Goal: Transaction & Acquisition: Purchase product/service

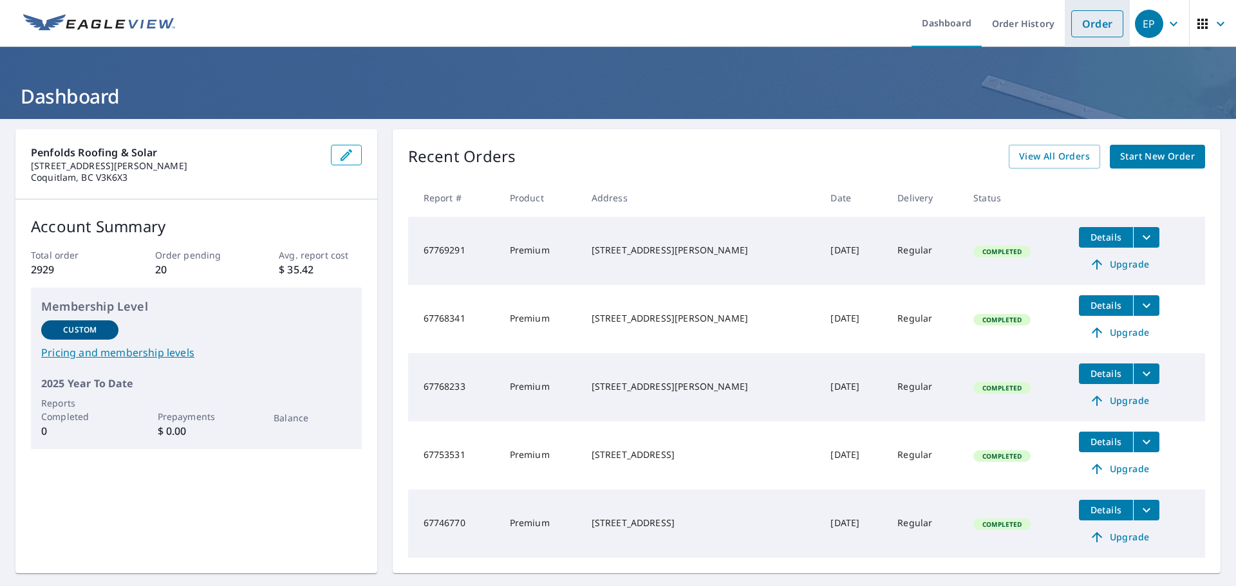
click at [1097, 26] on link "Order" at bounding box center [1097, 23] width 52 height 27
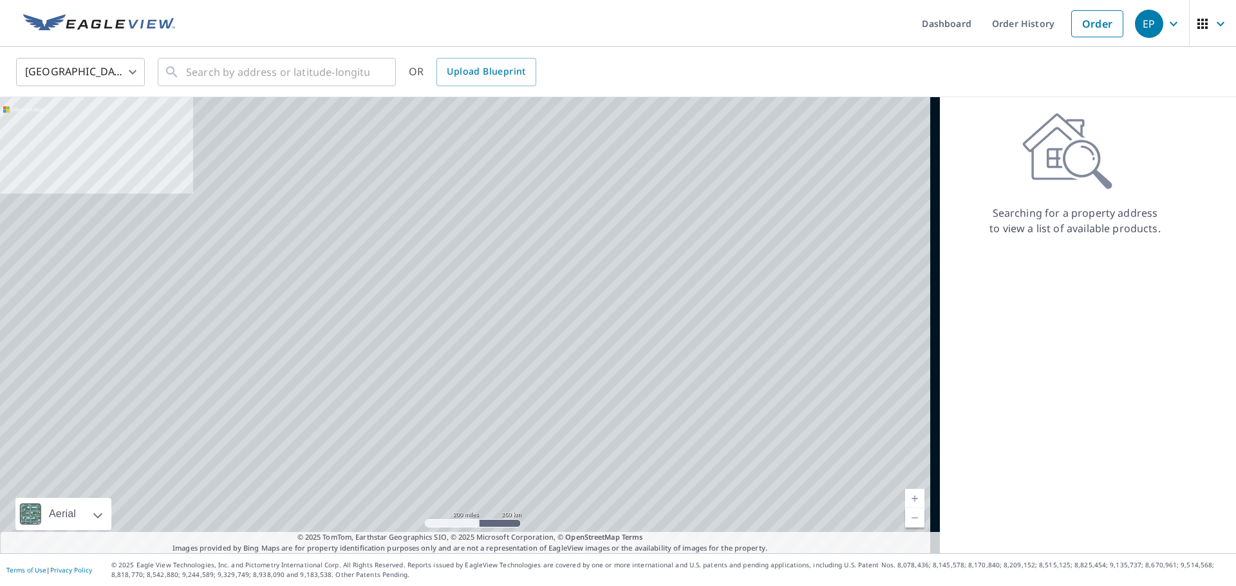
click at [86, 79] on body "EP EP Dashboard Order History Order EP United States US ​ ​ OR Upload Blueprint…" at bounding box center [618, 293] width 1236 height 586
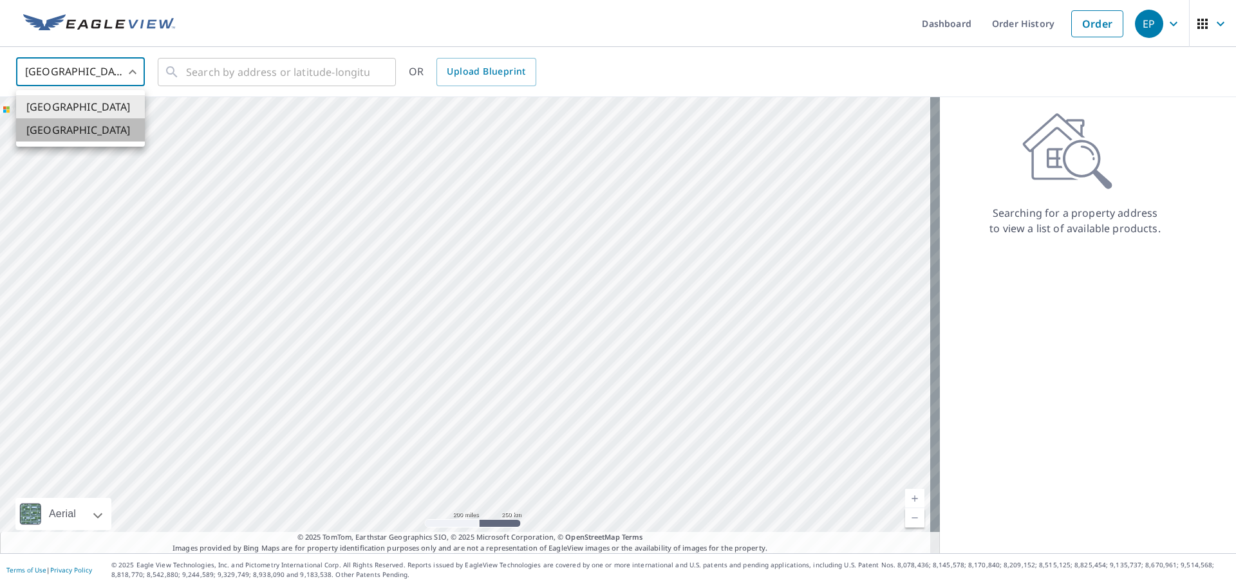
click at [88, 131] on li "[GEOGRAPHIC_DATA]" at bounding box center [80, 129] width 129 height 23
type input "CA"
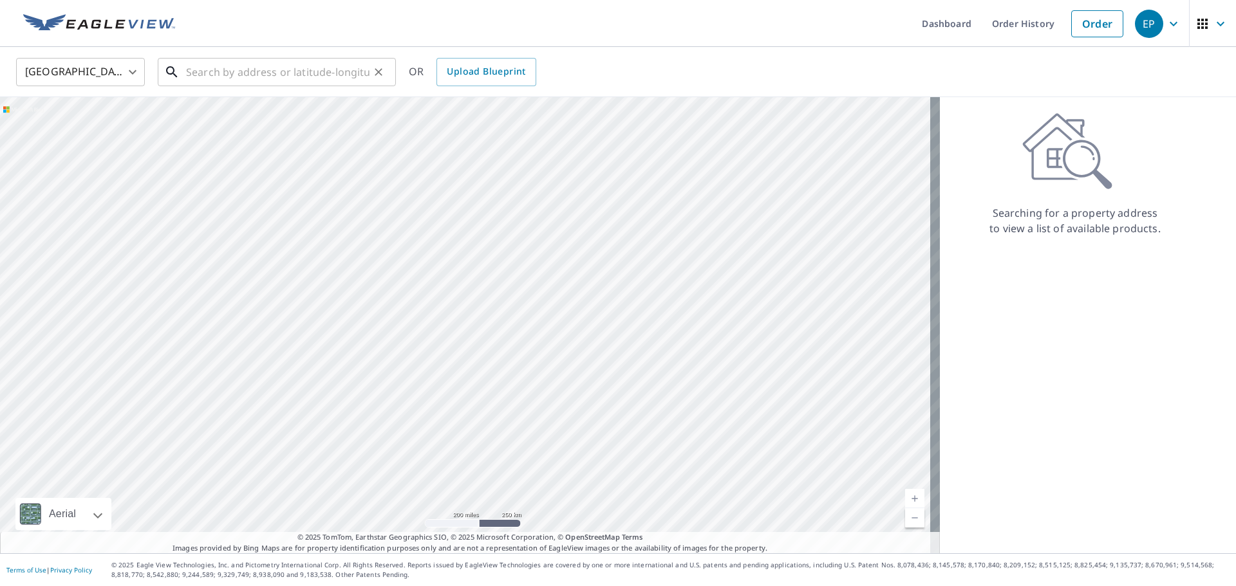
click at [202, 74] on input "text" at bounding box center [277, 72] width 183 height 36
paste input "2119 Yew"
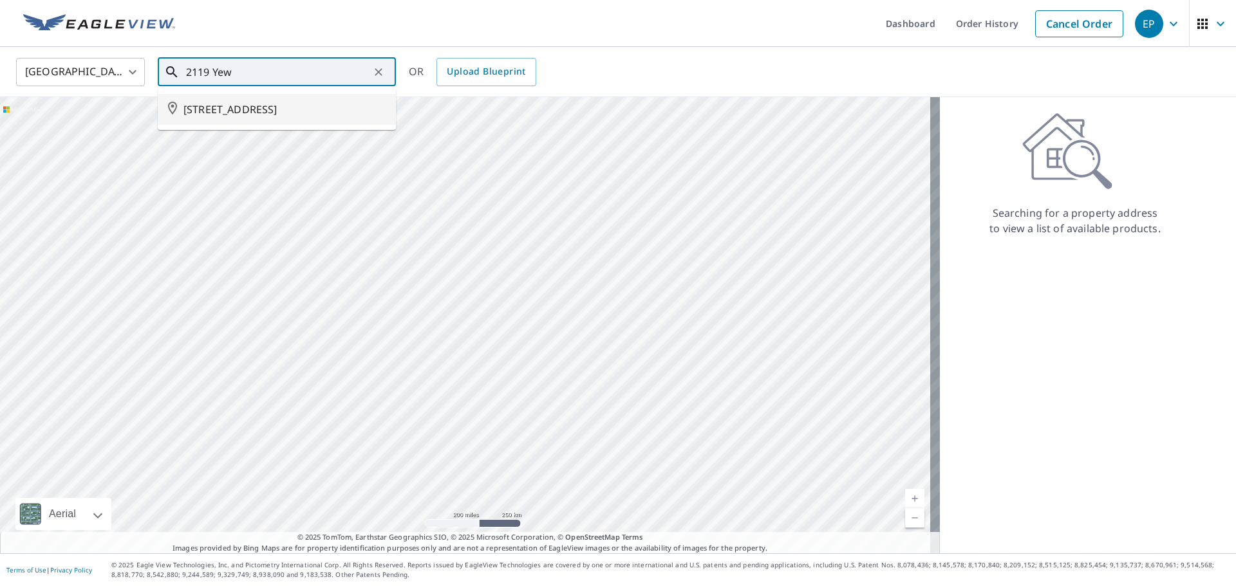
click at [211, 106] on span "[STREET_ADDRESS]" at bounding box center [284, 109] width 202 height 15
type input "[STREET_ADDRESS]"
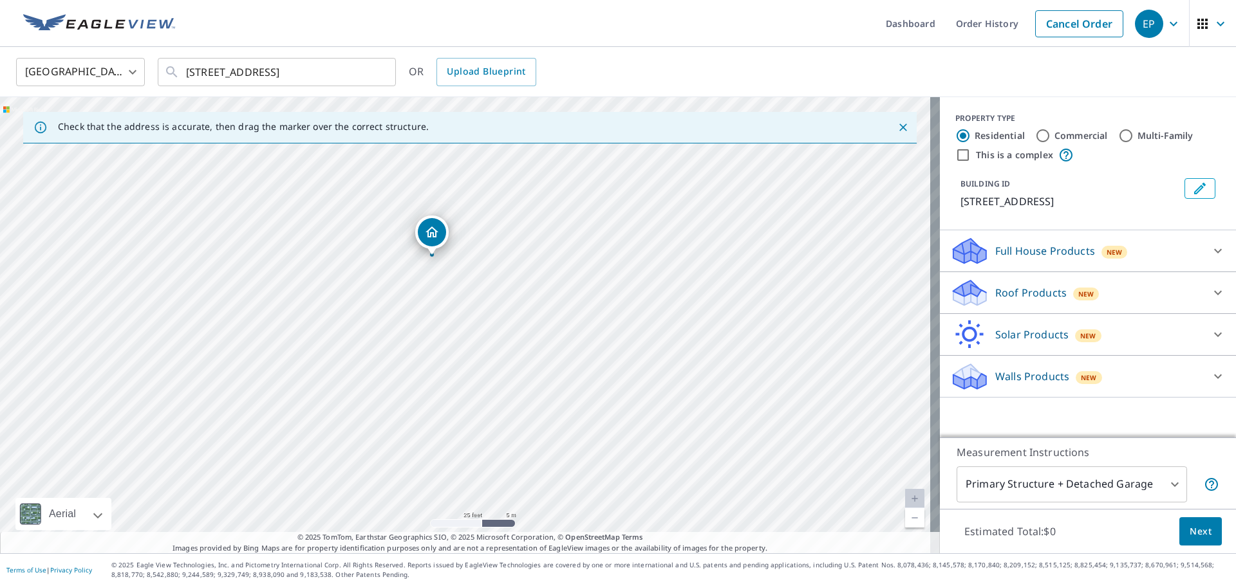
drag, startPoint x: 409, startPoint y: 230, endPoint x: 433, endPoint y: 232, distance: 23.2
click at [1012, 288] on p "Roof Products" at bounding box center [1030, 292] width 71 height 15
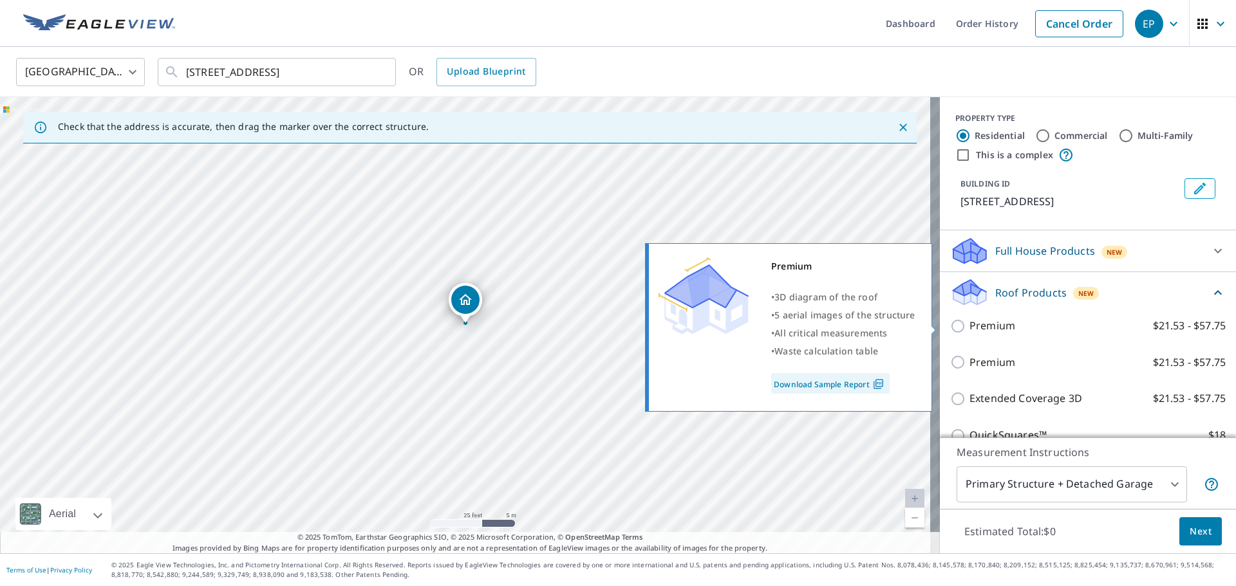
click at [950, 326] on input "Premium $21.53 - $57.75" at bounding box center [959, 326] width 19 height 15
checkbox input "true"
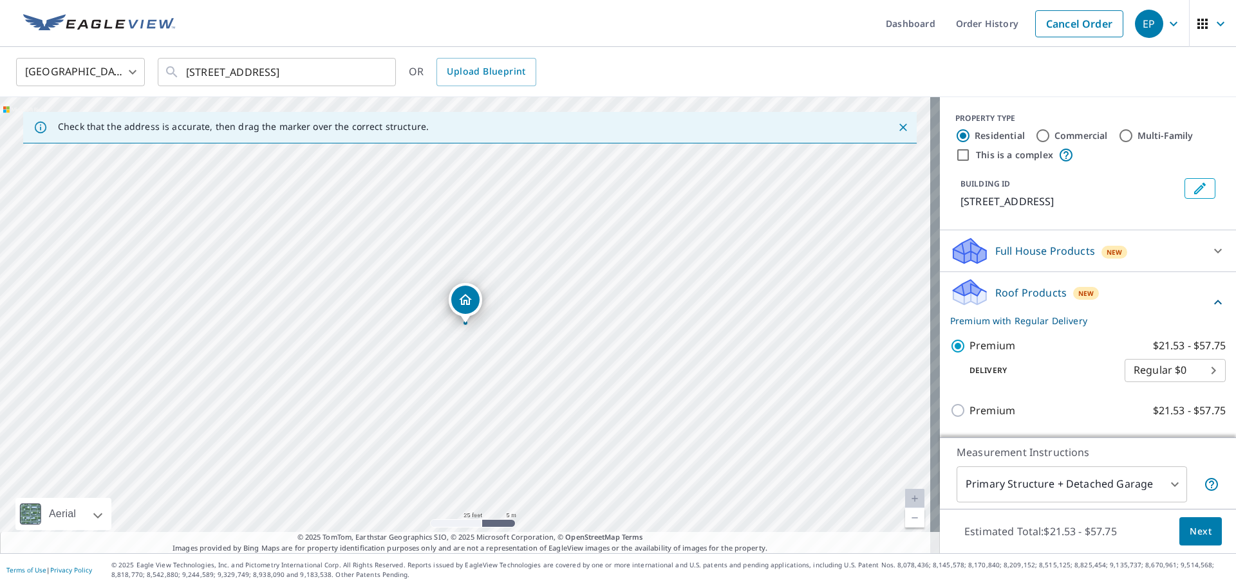
click at [1119, 137] on input "Multi-Family" at bounding box center [1125, 135] width 15 height 15
radio input "true"
type input "2"
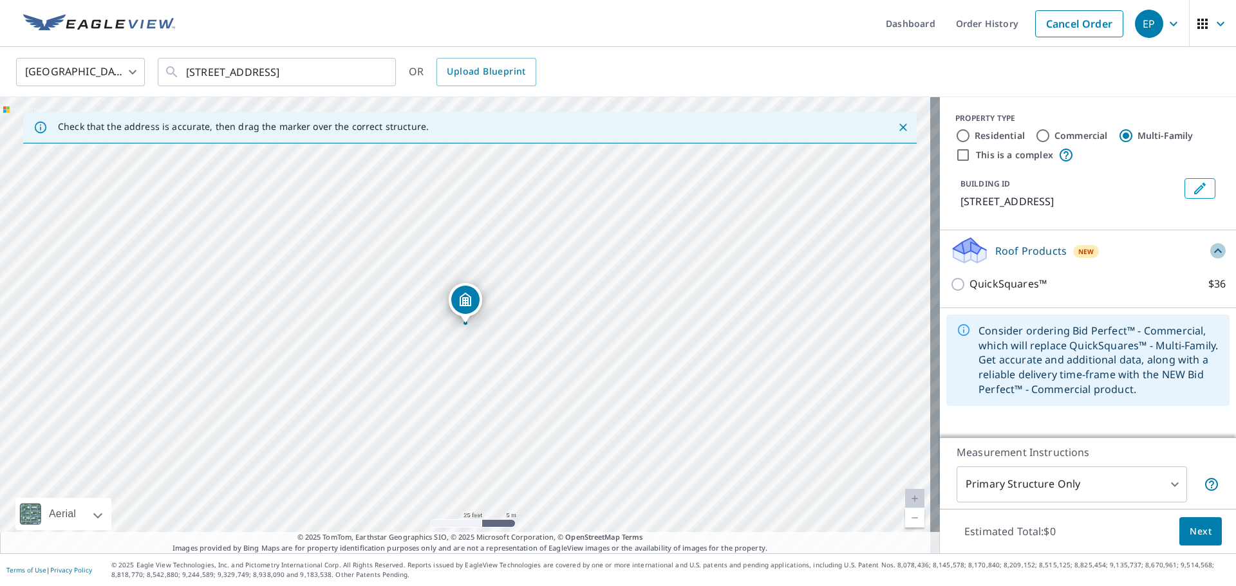
click at [1210, 247] on icon at bounding box center [1217, 250] width 15 height 15
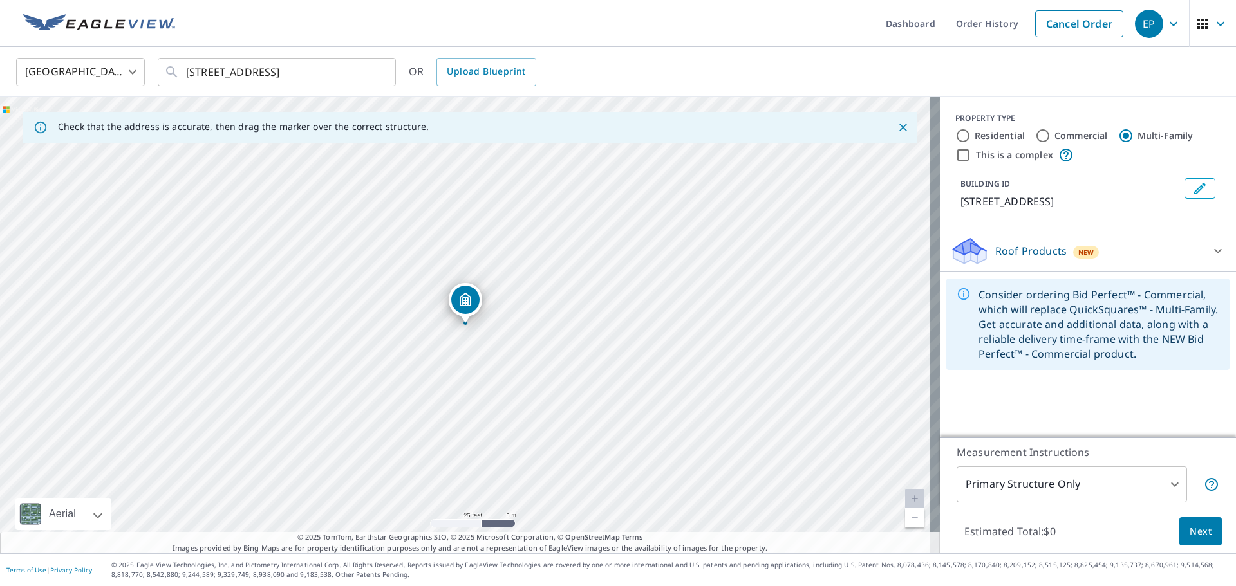
click at [995, 252] on p "Roof Products" at bounding box center [1030, 250] width 71 height 15
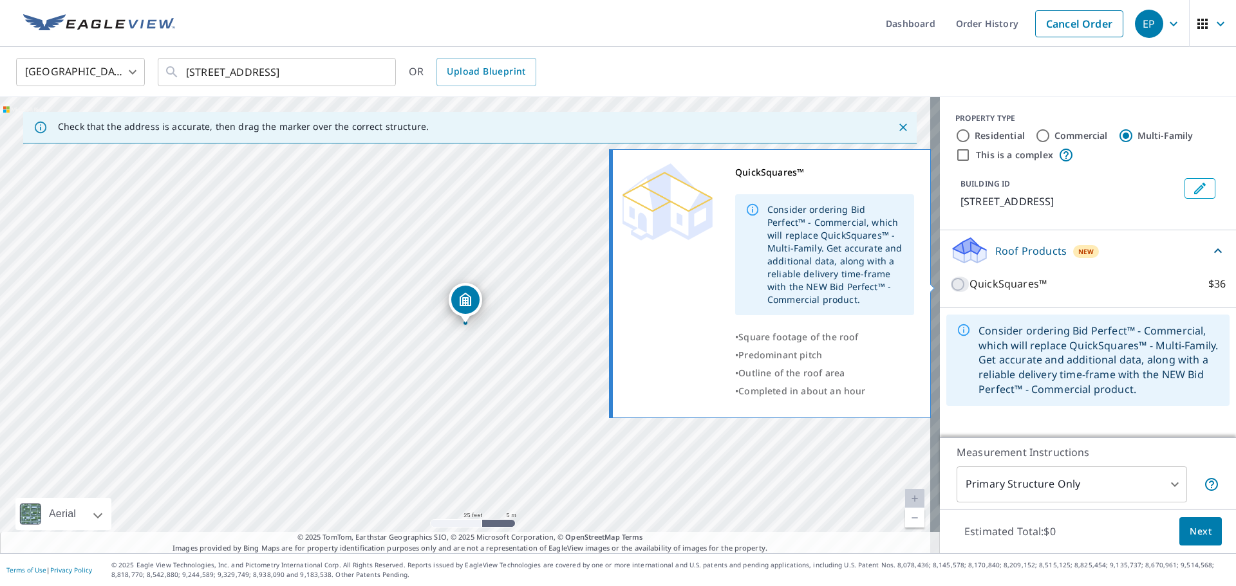
click at [953, 285] on input "QuickSquares™ $36" at bounding box center [959, 284] width 19 height 15
checkbox input "true"
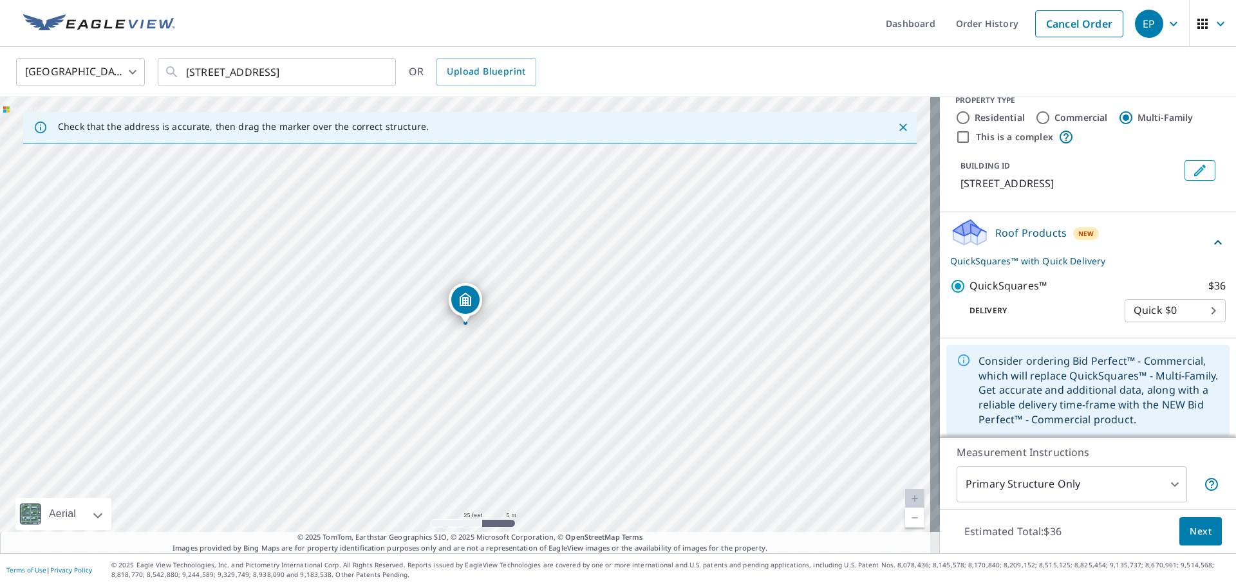
scroll to position [23, 0]
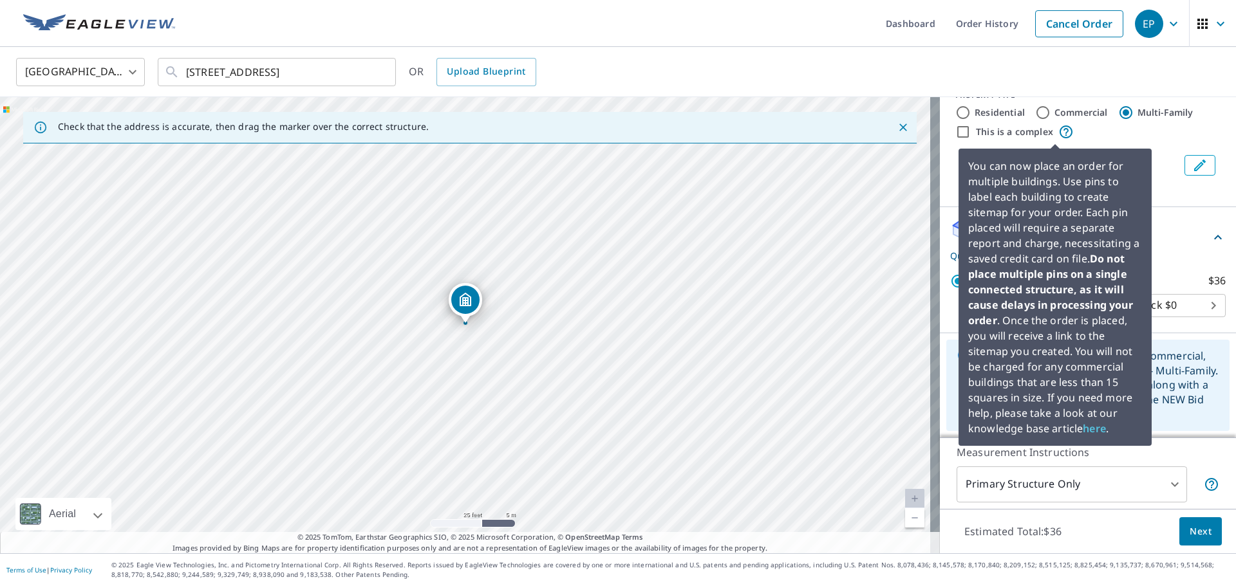
click at [1058, 132] on icon at bounding box center [1065, 131] width 15 height 15
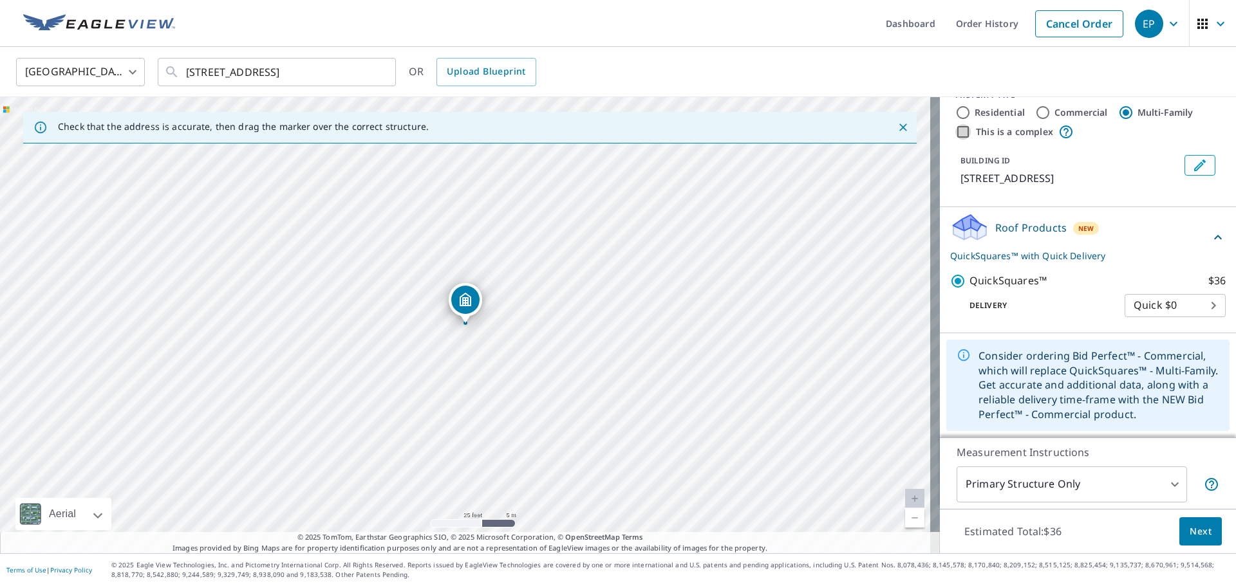
click at [955, 131] on input "This is a complex" at bounding box center [962, 131] width 15 height 15
checkbox input "true"
radio input "true"
type input "4"
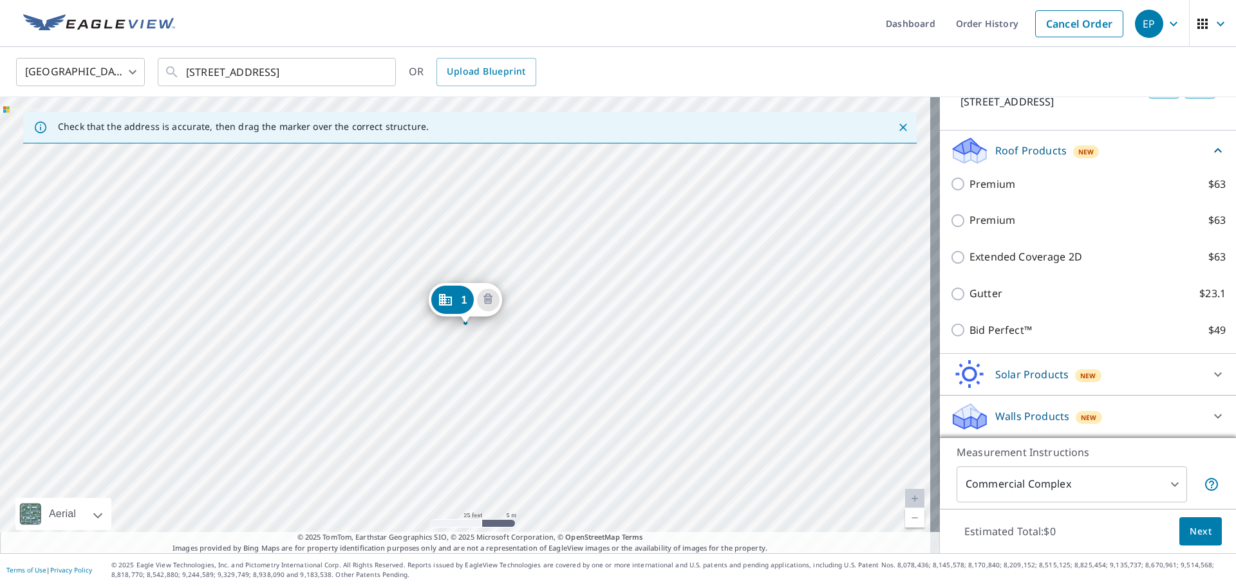
scroll to position [175, 0]
click at [1210, 149] on icon at bounding box center [1217, 150] width 15 height 15
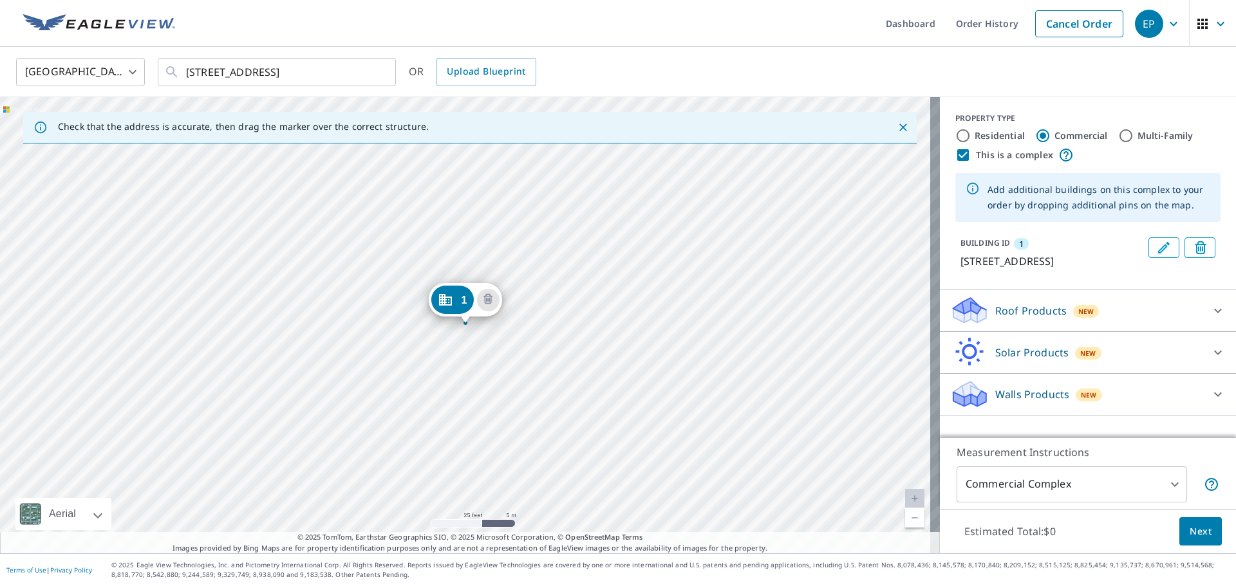
scroll to position [0, 0]
click at [960, 132] on input "Residential" at bounding box center [962, 135] width 15 height 15
radio input "true"
type input "1"
click at [955, 158] on input "This is a complex" at bounding box center [962, 154] width 15 height 15
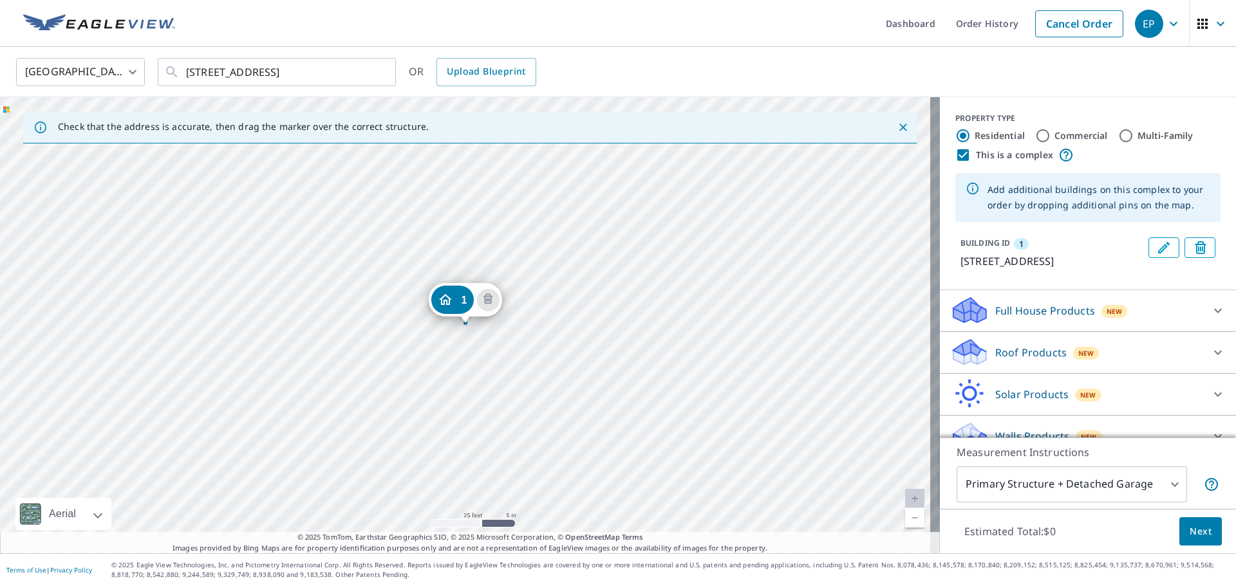
checkbox input "false"
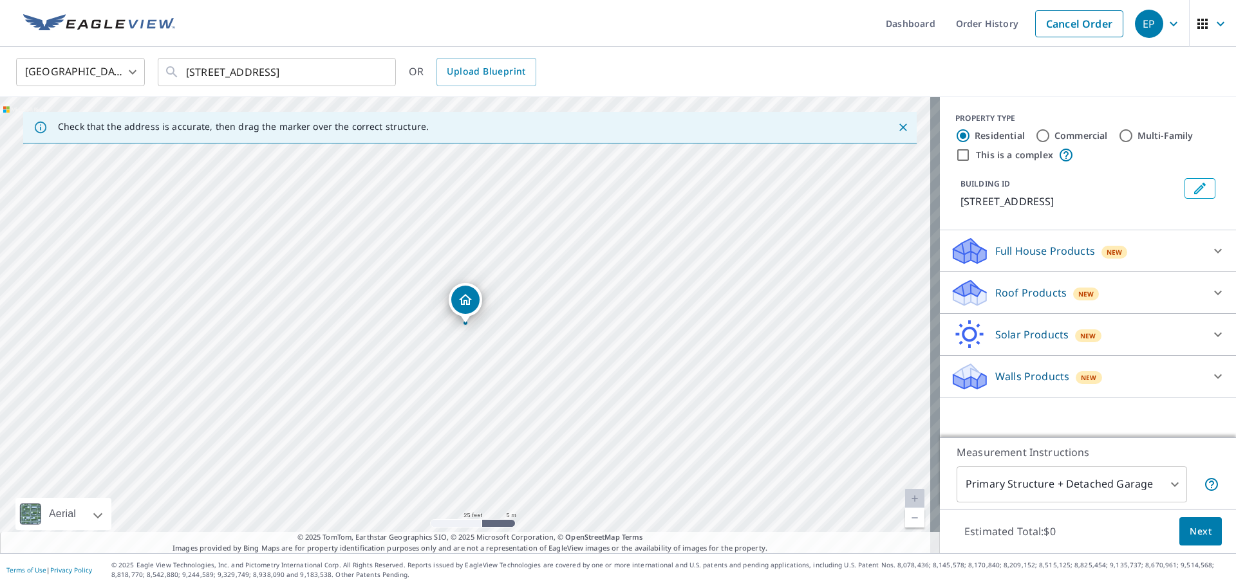
click at [995, 288] on p "Roof Products" at bounding box center [1030, 292] width 71 height 15
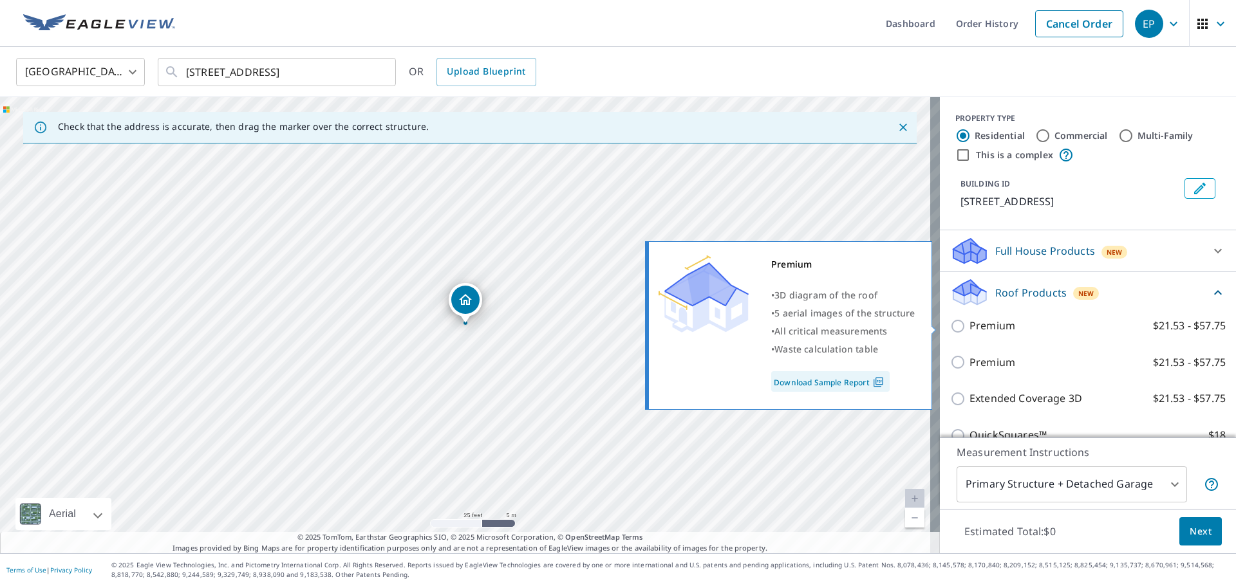
click at [950, 328] on input "Premium $21.53 - $57.75" at bounding box center [959, 326] width 19 height 15
checkbox input "true"
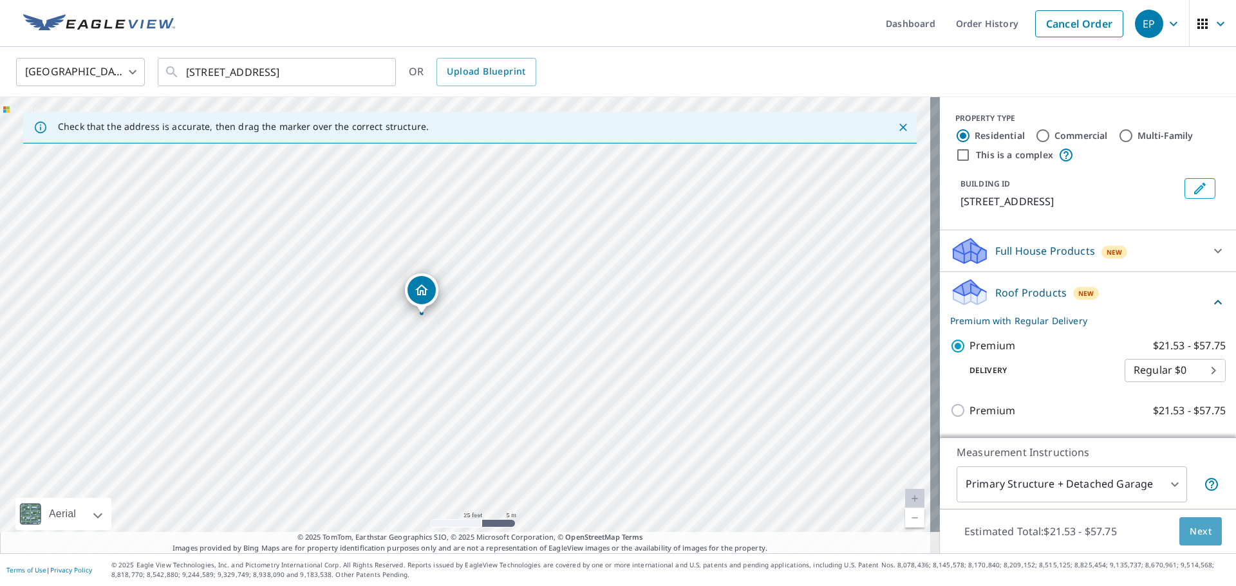
click at [1194, 534] on span "Next" at bounding box center [1201, 532] width 22 height 16
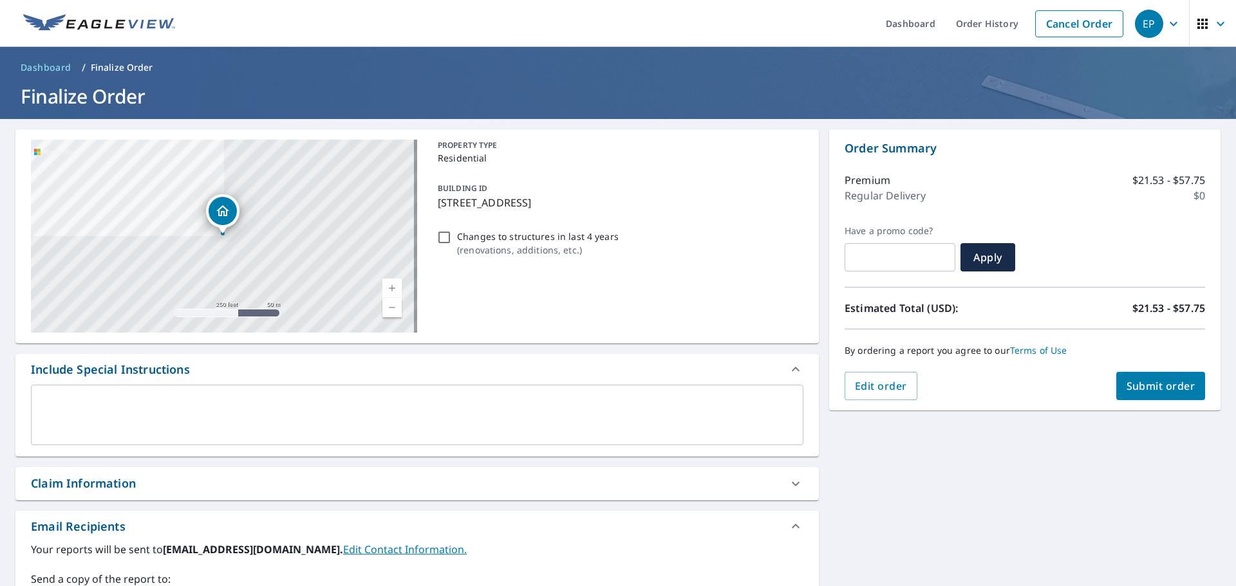
click at [193, 386] on div "x ​" at bounding box center [417, 415] width 773 height 61
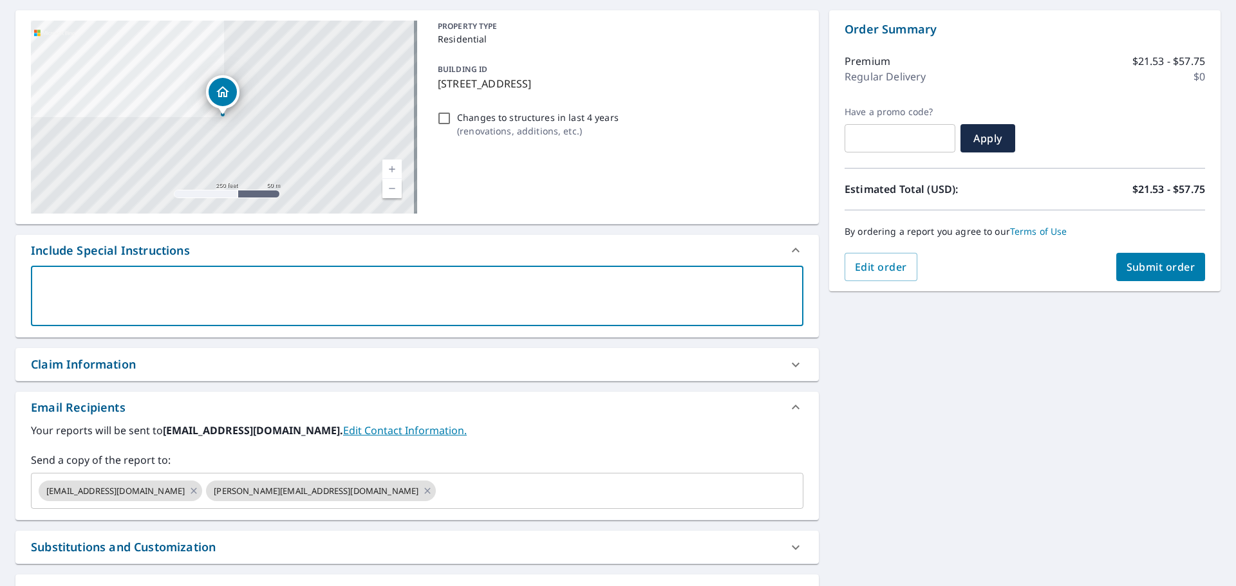
scroll to position [193, 0]
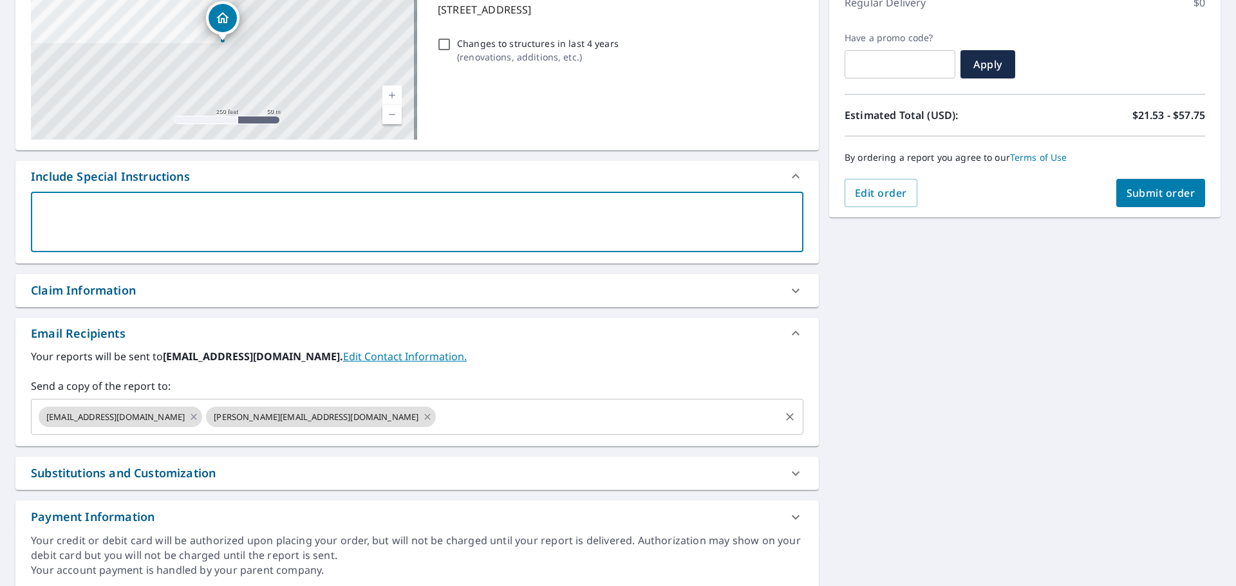
click at [422, 418] on icon at bounding box center [427, 417] width 10 height 14
checkbox input "true"
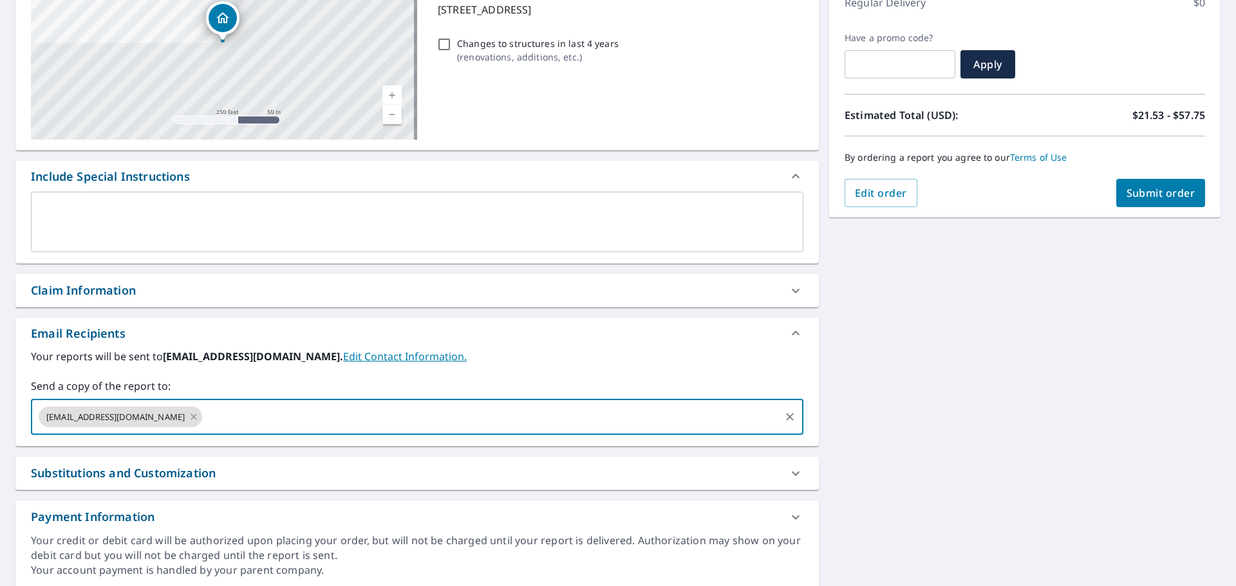
click at [273, 418] on input "text" at bounding box center [491, 417] width 574 height 24
paste input "[PERSON_NAME][EMAIL_ADDRESS][DOMAIN_NAME]"
type input "[PERSON_NAME][EMAIL_ADDRESS][DOMAIN_NAME]"
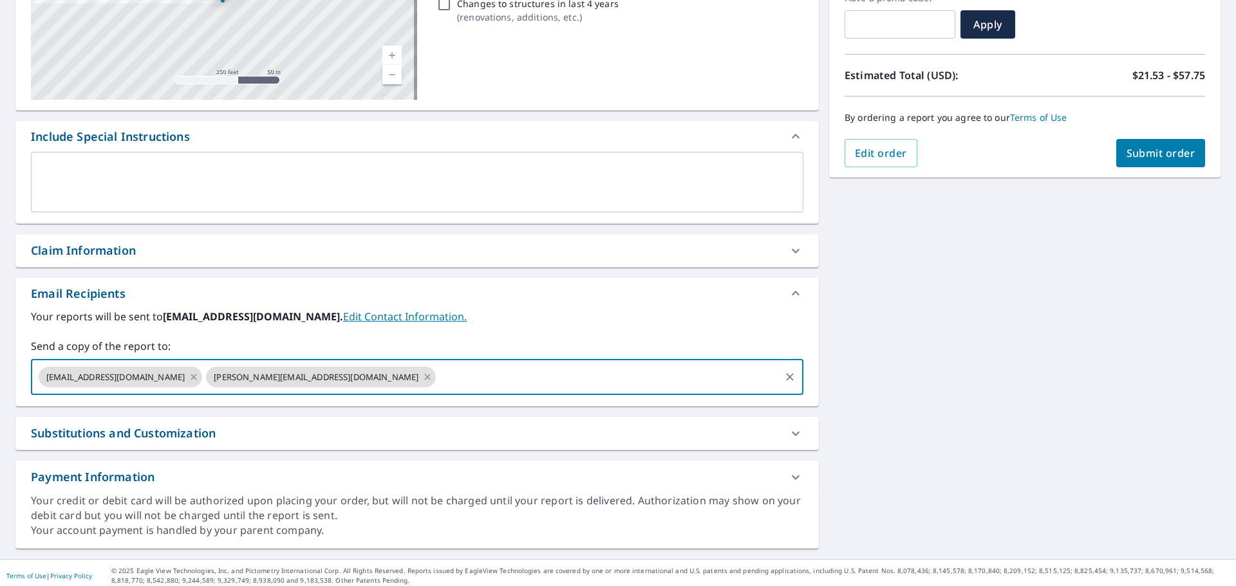
scroll to position [239, 0]
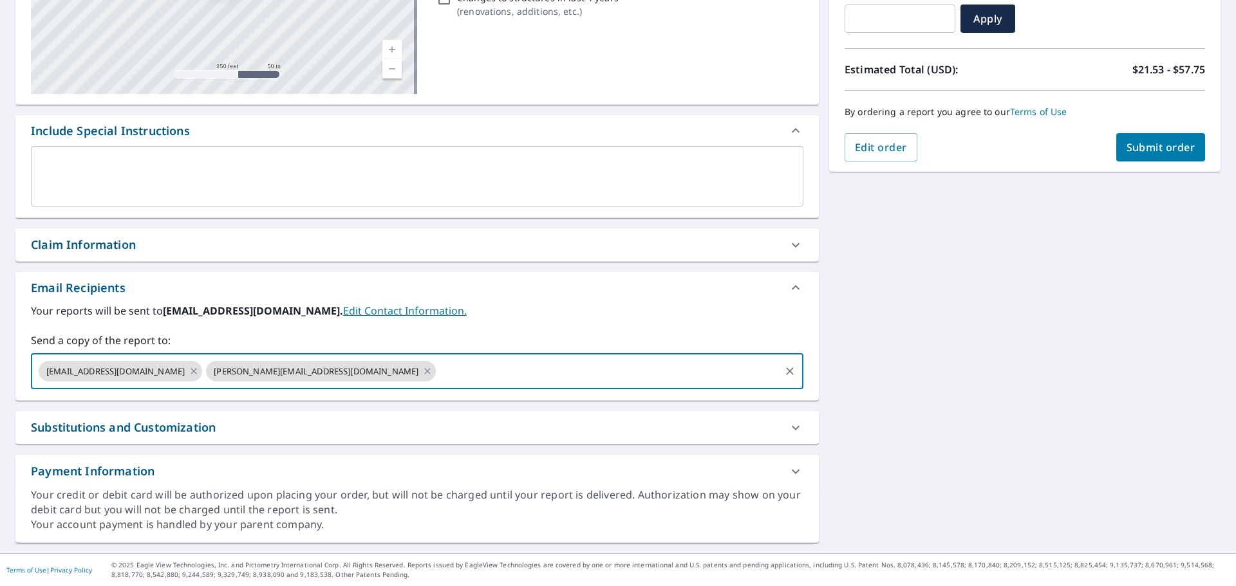
click at [1143, 156] on button "Submit order" at bounding box center [1160, 147] width 89 height 28
checkbox input "true"
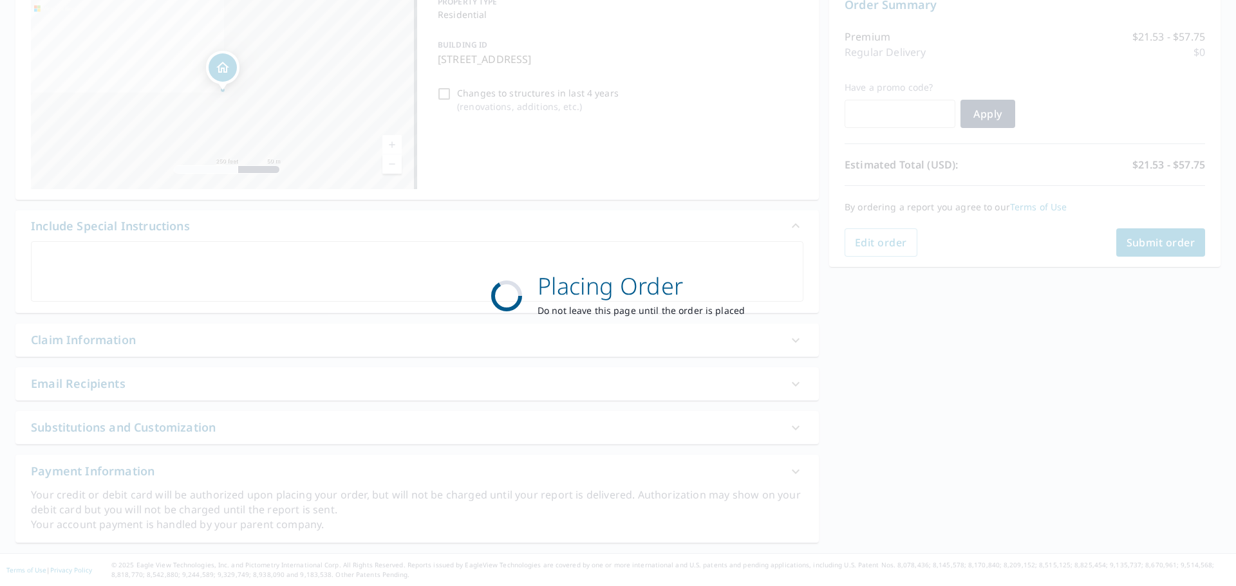
scroll to position [144, 0]
